Goal: Download file/media

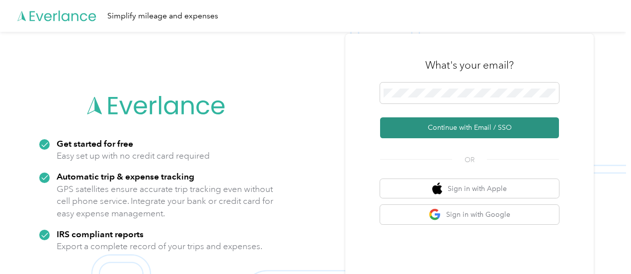
click at [482, 127] on button "Continue with Email / SSO" at bounding box center [469, 127] width 179 height 21
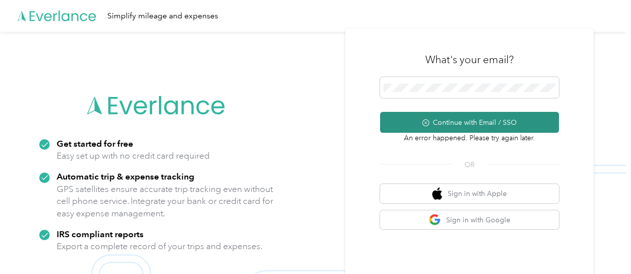
click at [459, 123] on button "Continue with Email / SSO" at bounding box center [469, 122] width 179 height 21
click at [427, 122] on icon "submit" at bounding box center [425, 122] width 3 height 3
click at [469, 119] on button "Continue with Email / SSO" at bounding box center [469, 122] width 179 height 21
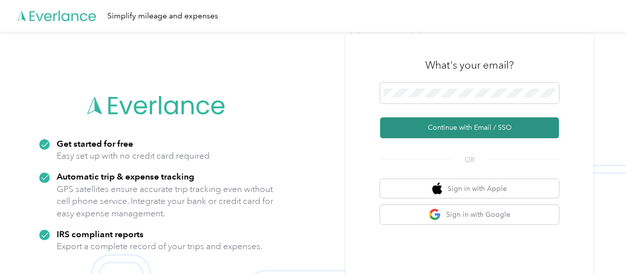
click at [463, 123] on button "Continue with Email / SSO" at bounding box center [469, 127] width 179 height 21
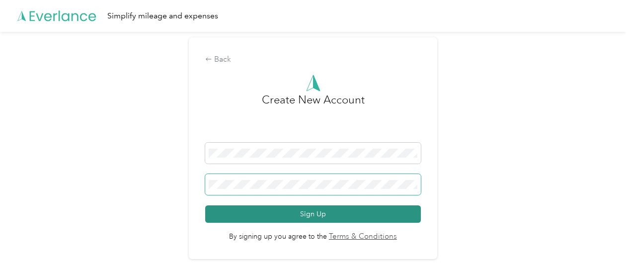
click at [205, 205] on button "Sign Up" at bounding box center [313, 213] width 216 height 17
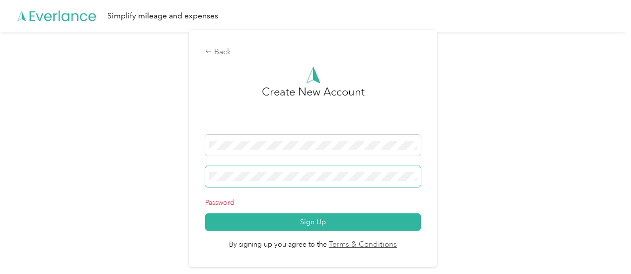
click at [191, 170] on div "Back Create New Account Password Sign Up By signing up you agree to the Terms &…" at bounding box center [313, 148] width 248 height 237
click at [205, 213] on button "Sign Up" at bounding box center [313, 221] width 216 height 17
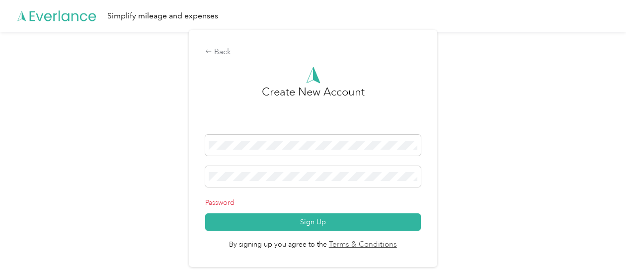
drag, startPoint x: 248, startPoint y: 170, endPoint x: 191, endPoint y: 185, distance: 59.0
click at [192, 184] on div "Back Create New Account Password Sign Up By signing up you agree to the Terms &…" at bounding box center [313, 148] width 248 height 237
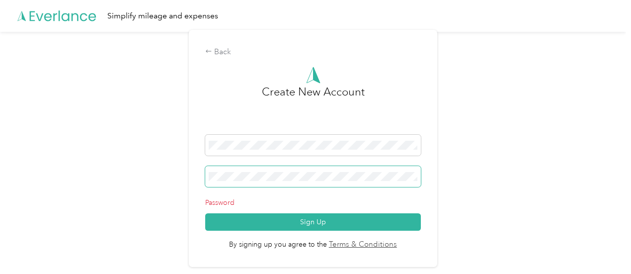
click at [210, 176] on span at bounding box center [313, 176] width 216 height 21
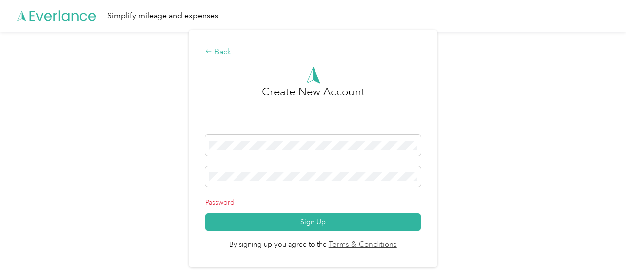
click at [227, 53] on div "Back" at bounding box center [313, 52] width 216 height 12
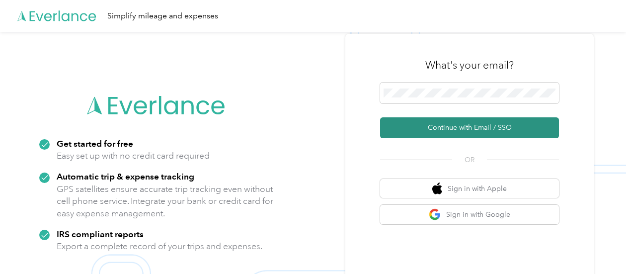
click at [476, 125] on button "Continue with Email / SSO" at bounding box center [469, 127] width 179 height 21
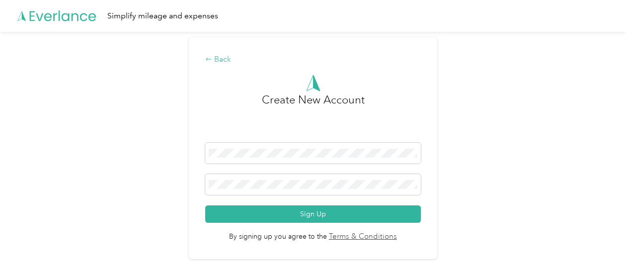
click at [217, 58] on div "Back" at bounding box center [313, 60] width 216 height 12
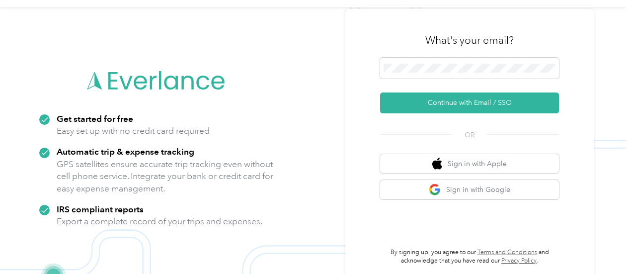
scroll to position [32, 0]
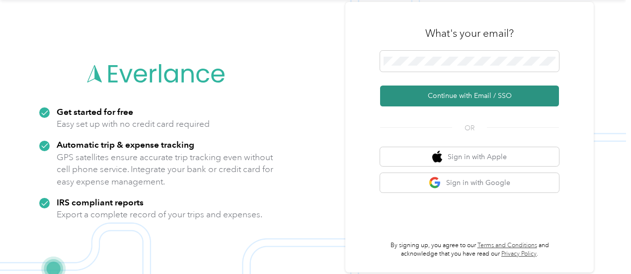
click at [476, 94] on button "Continue with Email / SSO" at bounding box center [469, 95] width 179 height 21
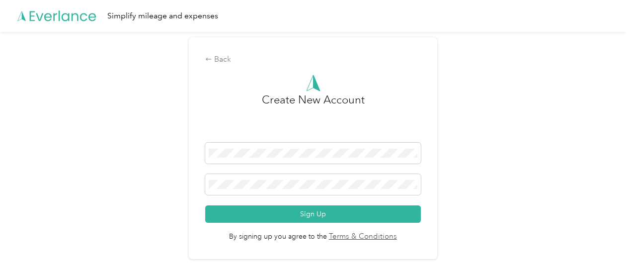
click at [472, 57] on div "Back Create New Account Sign Up By signing up you agree to the Terms & Conditio…" at bounding box center [313, 152] width 626 height 241
click at [224, 56] on div "Back" at bounding box center [313, 60] width 216 height 12
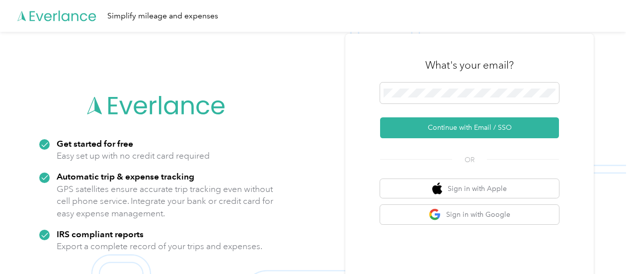
scroll to position [32, 0]
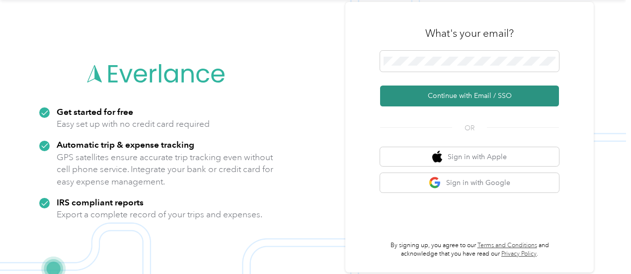
click at [485, 95] on button "Continue with Email / SSO" at bounding box center [469, 95] width 179 height 21
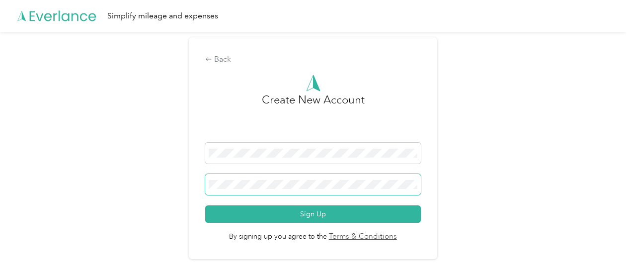
click at [210, 192] on span at bounding box center [313, 184] width 216 height 21
click at [228, 61] on div "Back" at bounding box center [313, 60] width 216 height 12
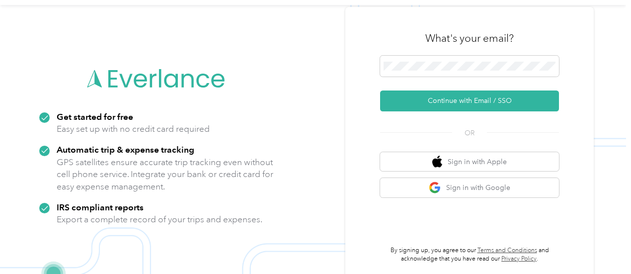
scroll to position [32, 0]
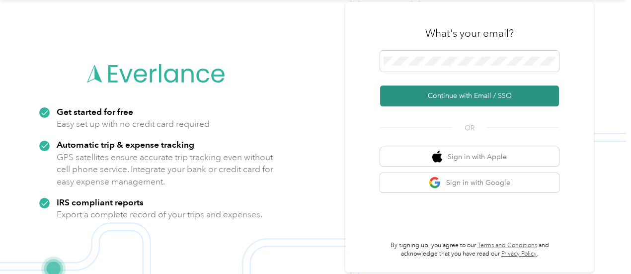
click at [425, 91] on button "Continue with Email / SSO" at bounding box center [469, 95] width 179 height 21
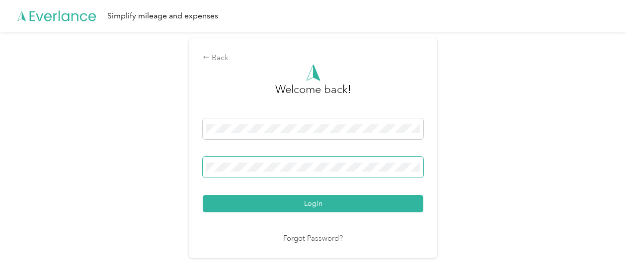
click at [206, 162] on span at bounding box center [313, 166] width 221 height 21
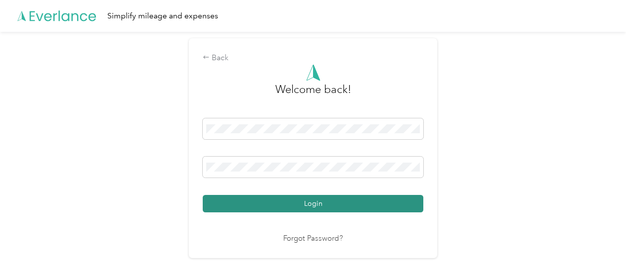
click at [261, 198] on button "Login" at bounding box center [313, 203] width 221 height 17
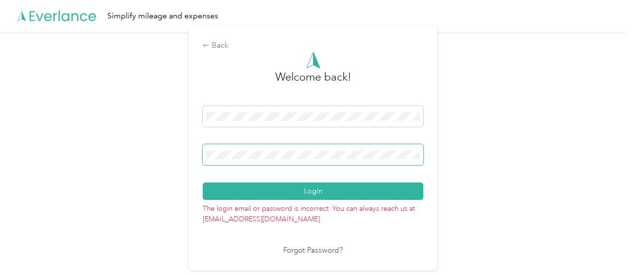
click at [204, 147] on div "Back Welcome back! Login The login email or password is incorrect. You can alwa…" at bounding box center [313, 148] width 248 height 244
click at [203, 182] on button "Login" at bounding box center [313, 190] width 221 height 17
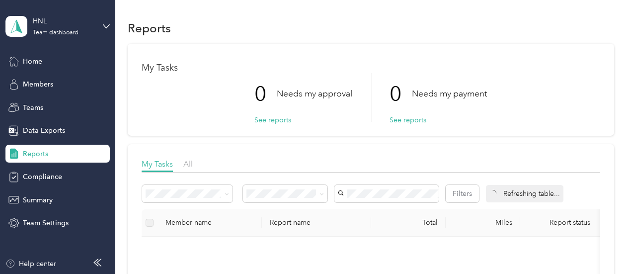
click at [18, 154] on icon at bounding box center [13, 153] width 11 height 11
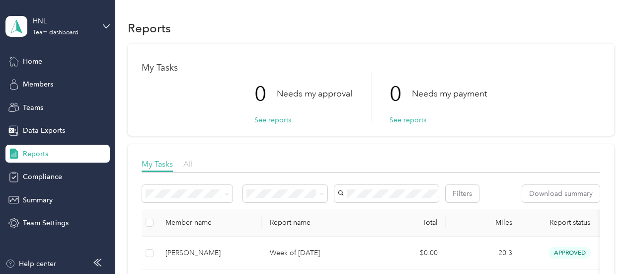
click at [186, 162] on span "All" at bounding box center [187, 163] width 9 height 9
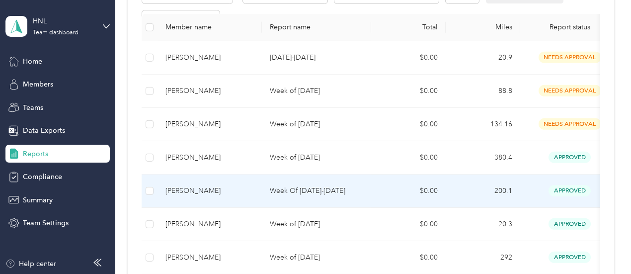
scroll to position [174, 0]
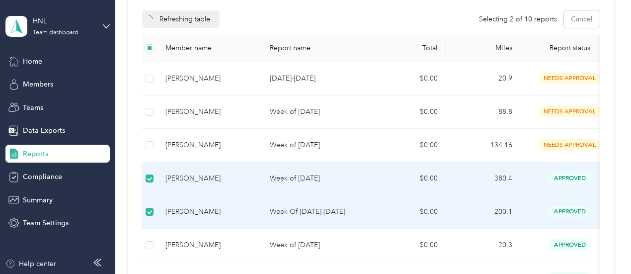
click at [150, 18] on icon at bounding box center [149, 19] width 8 height 8
click at [156, 20] on icon "button" at bounding box center [152, 19] width 7 height 7
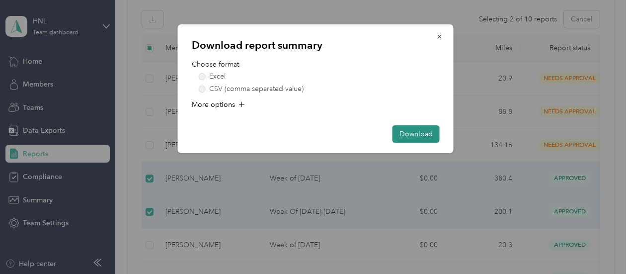
click at [419, 132] on button "Download" at bounding box center [415, 133] width 47 height 17
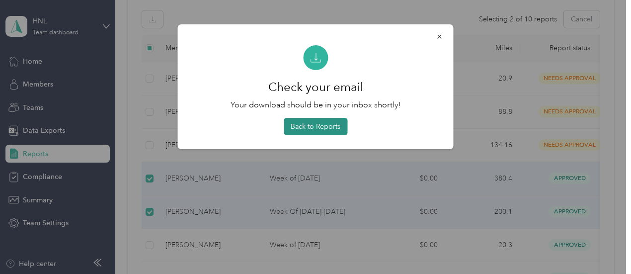
click at [320, 125] on button "Back to Reports" at bounding box center [316, 126] width 64 height 17
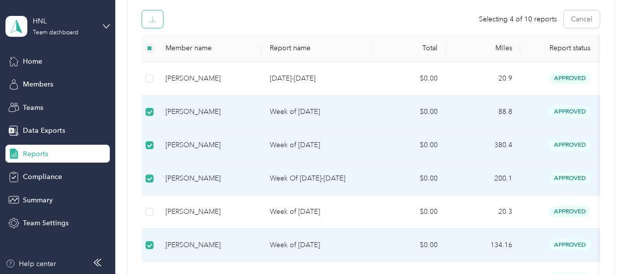
click at [151, 20] on icon "button" at bounding box center [152, 19] width 7 height 7
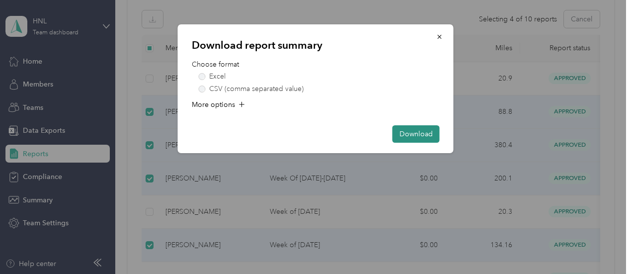
click at [409, 133] on button "Download" at bounding box center [415, 133] width 47 height 17
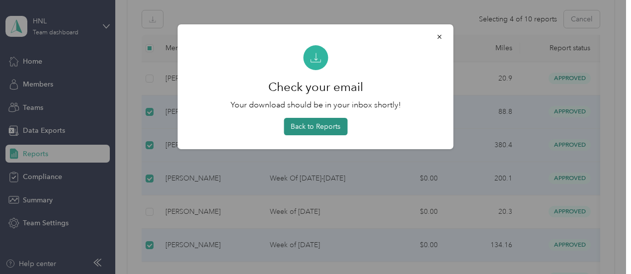
click at [315, 126] on button "Back to Reports" at bounding box center [316, 126] width 64 height 17
